Goal: Find specific page/section: Find specific page/section

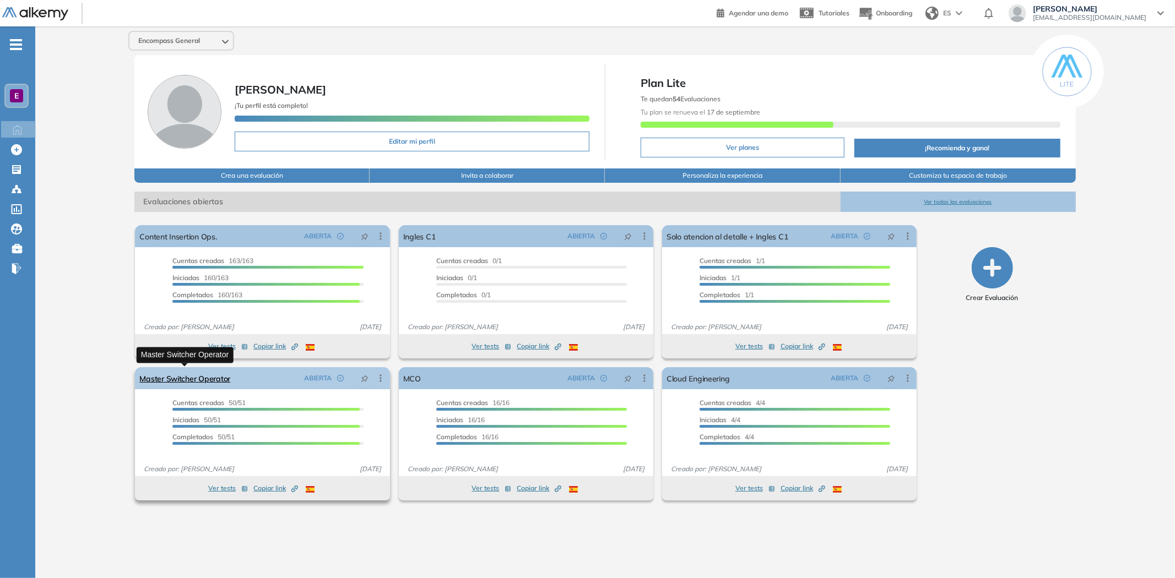
click at [198, 381] on link "Master Switcher Operator" at bounding box center [184, 378] width 91 height 22
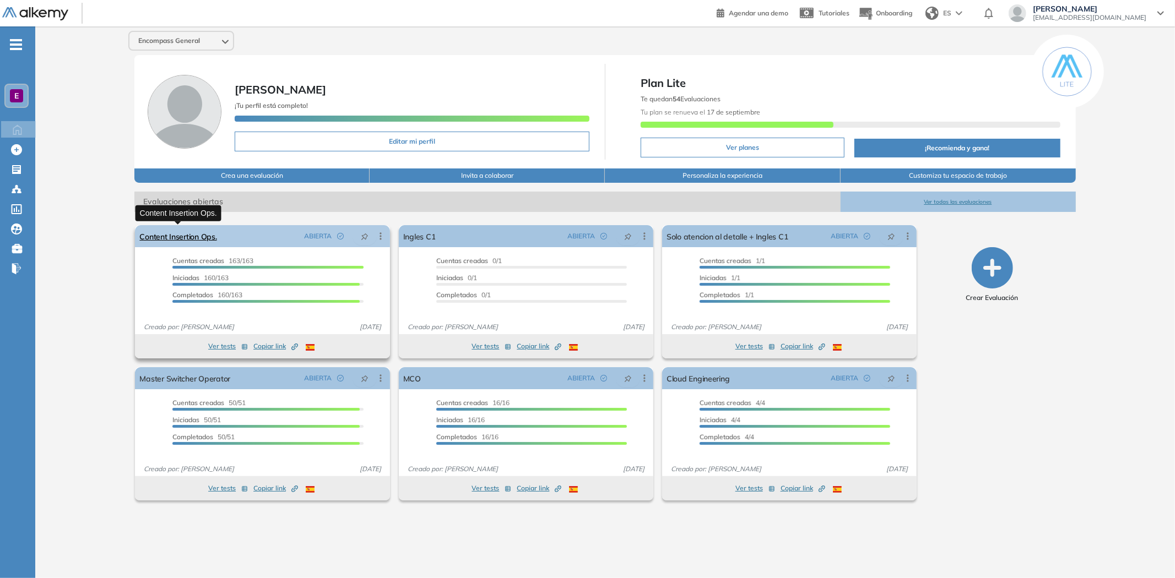
click at [174, 235] on link "Content Insertion Ops." at bounding box center [177, 236] width 77 height 22
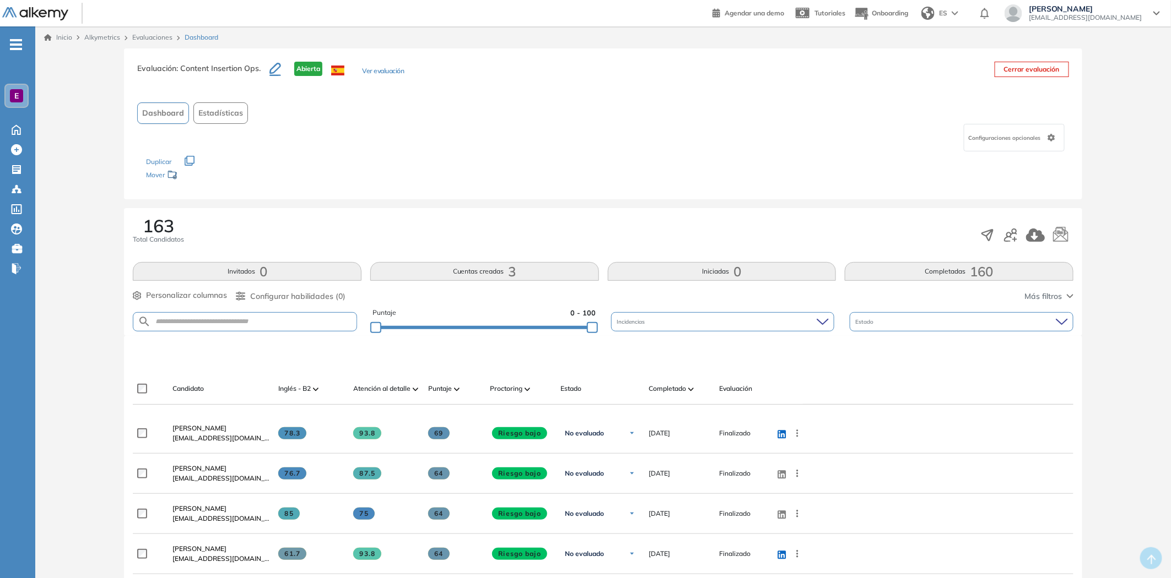
click at [673, 394] on div "Completado" at bounding box center [679, 388] width 62 height 13
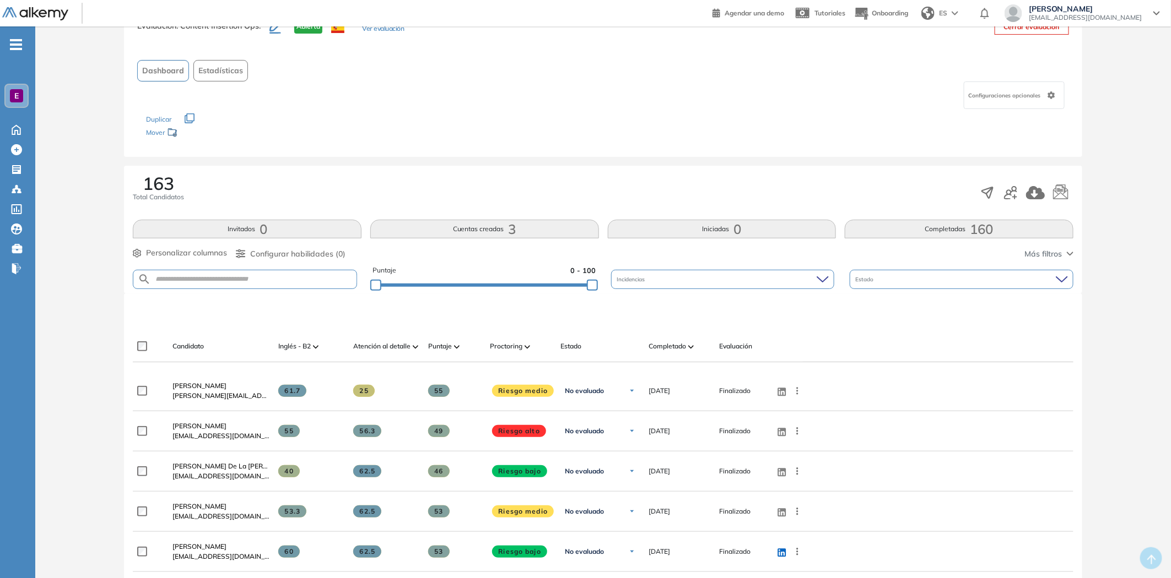
scroll to position [61, 0]
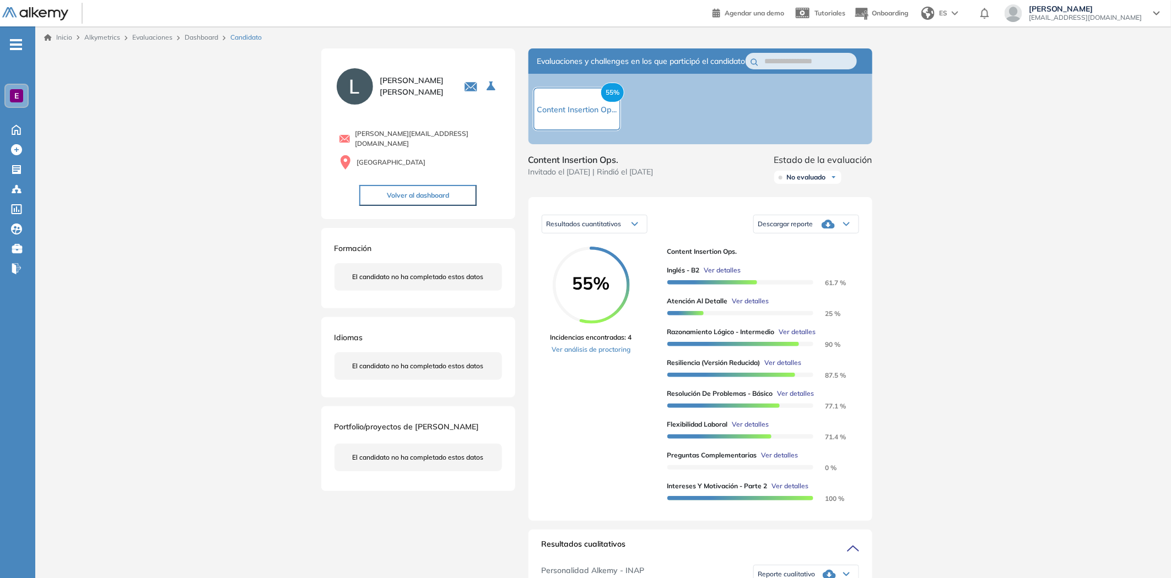
click at [755, 306] on span "Ver detalles" at bounding box center [750, 301] width 37 height 10
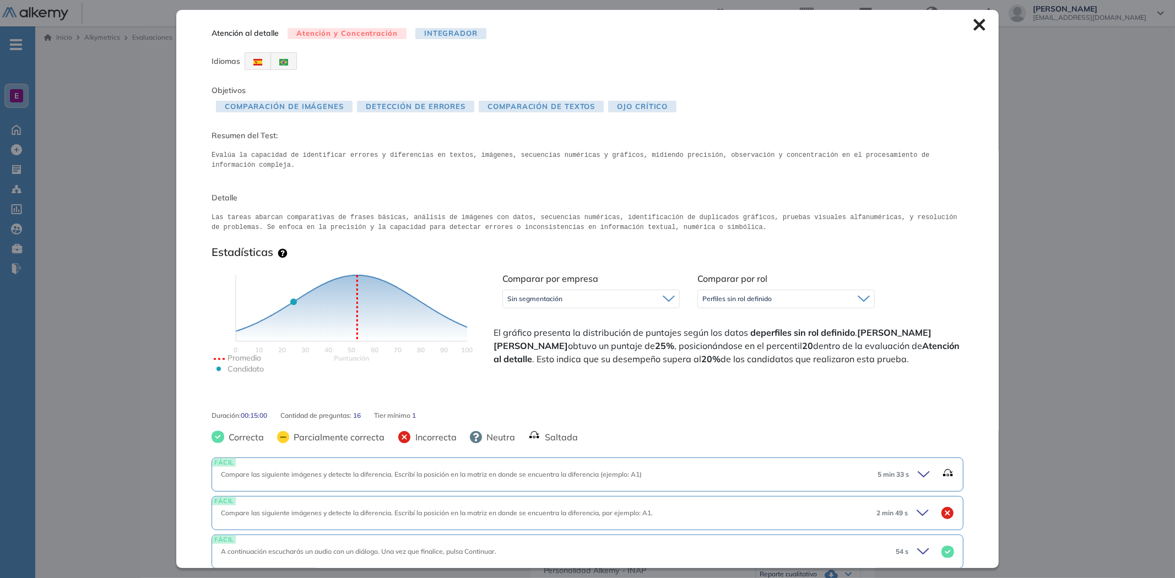
click at [974, 25] on icon at bounding box center [980, 25] width 12 height 12
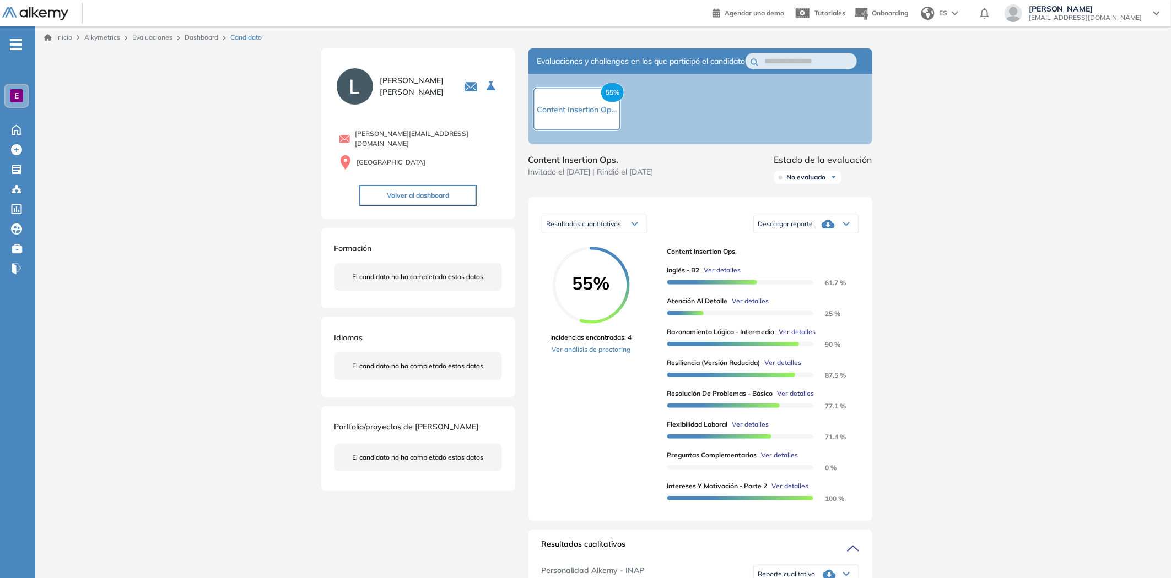
click at [759, 306] on span "Ver detalles" at bounding box center [750, 301] width 37 height 10
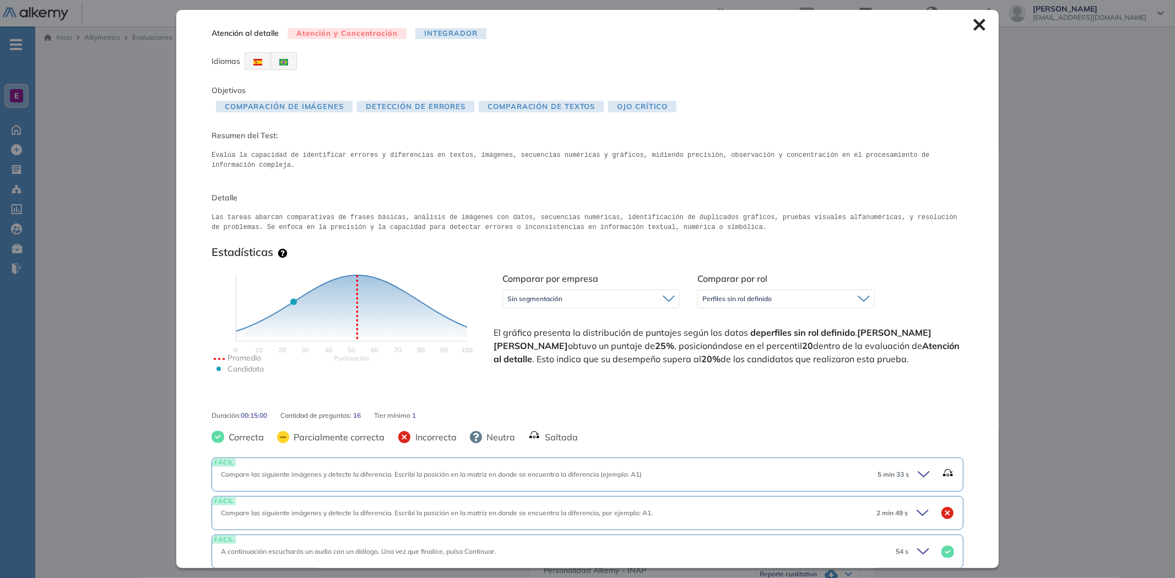
click at [964, 25] on div "Atención al detalle Atención y Concentración Integrador Idiomas Objetivos Compa…" at bounding box center [587, 289] width 823 height 558
click at [974, 24] on icon at bounding box center [980, 25] width 12 height 12
